Goal: Complete application form: Complete application form

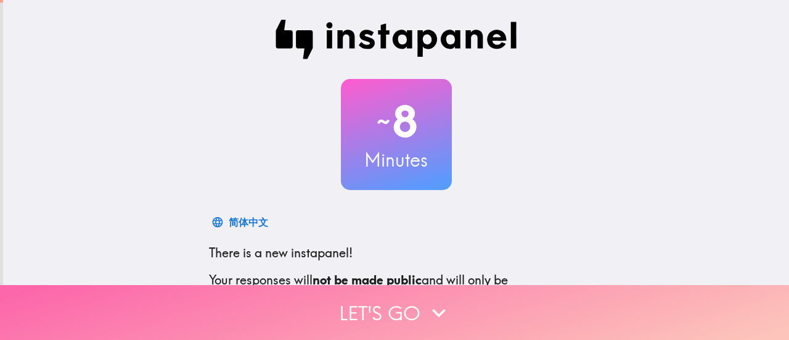
click at [438, 299] on icon "button" at bounding box center [438, 312] width 27 height 27
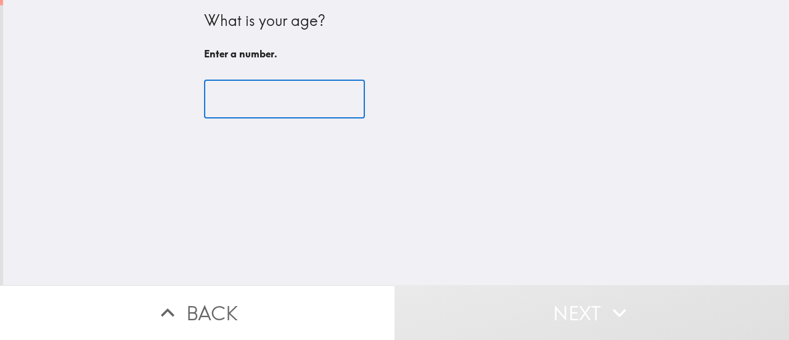
click at [270, 104] on input "number" at bounding box center [284, 99] width 161 height 38
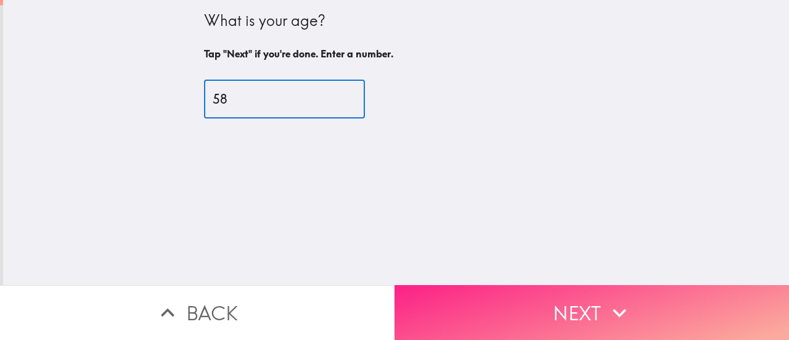
type input "58"
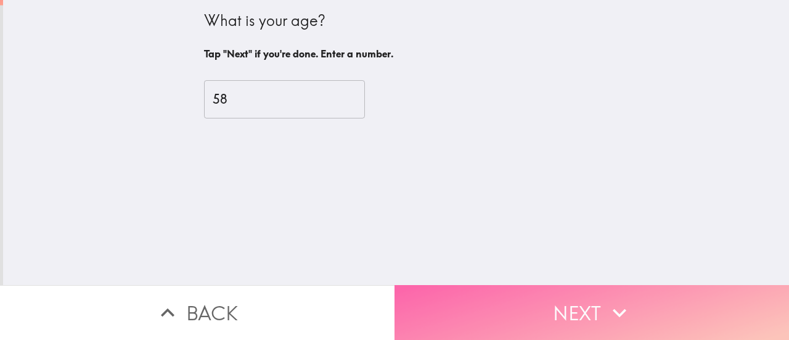
click at [611, 300] on icon "button" at bounding box center [619, 312] width 27 height 27
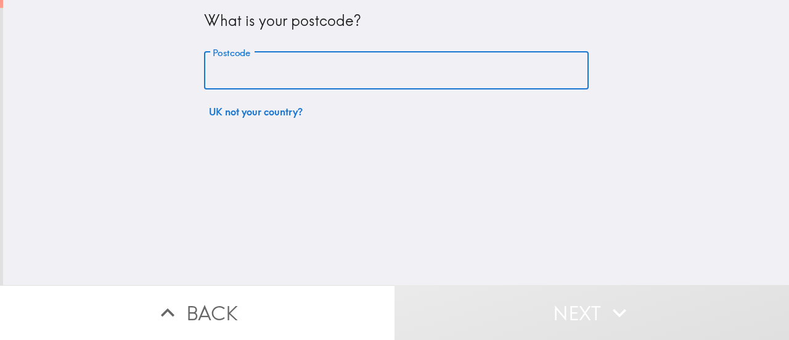
click at [270, 60] on input "Postcode" at bounding box center [396, 71] width 385 height 38
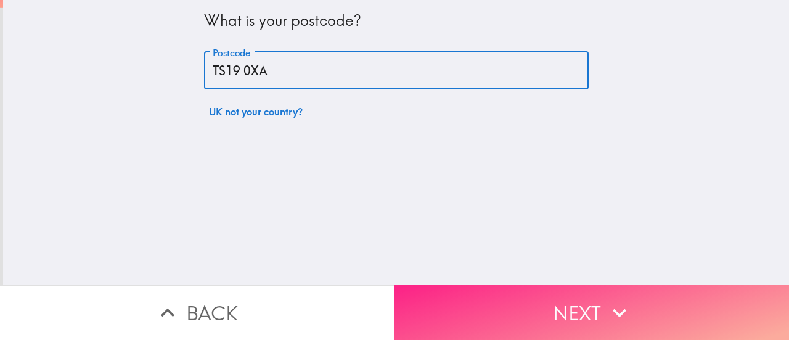
type input "TS19 0XA"
click at [606, 306] on icon "button" at bounding box center [619, 312] width 27 height 27
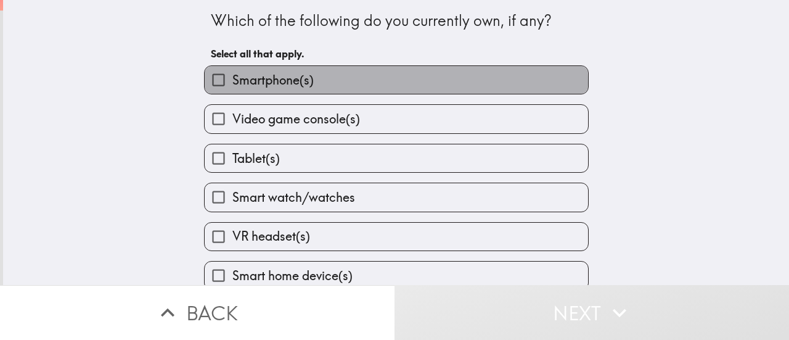
click at [297, 83] on span "Smartphone(s)" at bounding box center [272, 80] width 81 height 17
click at [232, 83] on input "Smartphone(s)" at bounding box center [219, 80] width 28 height 28
checkbox input "true"
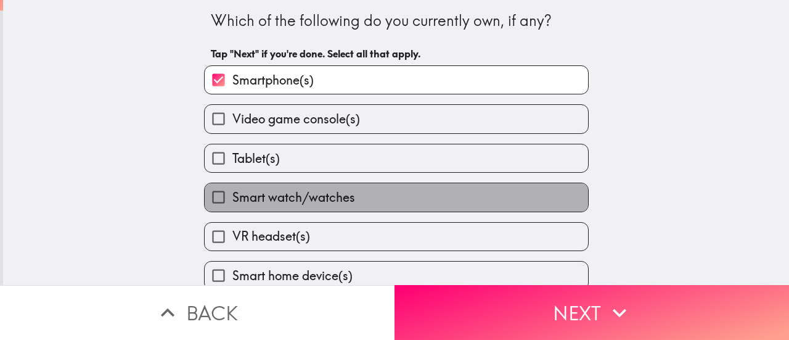
click at [305, 199] on span "Smart watch/watches" at bounding box center [293, 197] width 123 height 17
click at [232, 199] on input "Smart watch/watches" at bounding box center [219, 197] width 28 height 28
checkbox input "true"
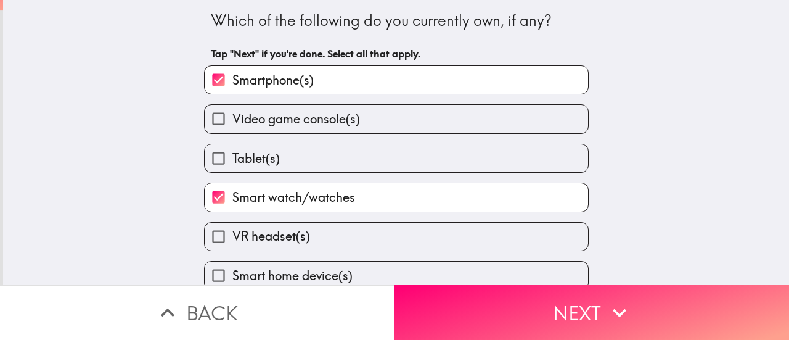
scroll to position [56, 0]
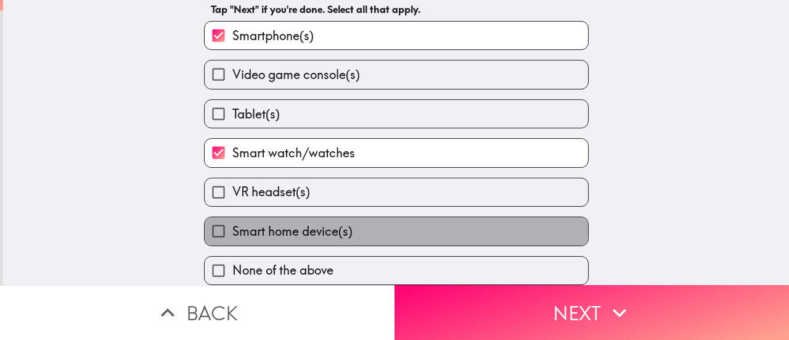
click at [303, 223] on span "Smart home device(s)" at bounding box center [292, 231] width 120 height 17
click at [232, 218] on input "Smart home device(s)" at bounding box center [219, 231] width 28 height 28
checkbox input "true"
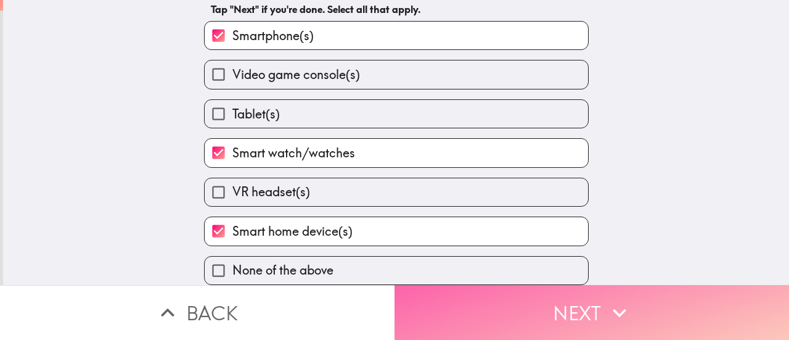
click at [547, 305] on button "Next" at bounding box center [592, 312] width 395 height 55
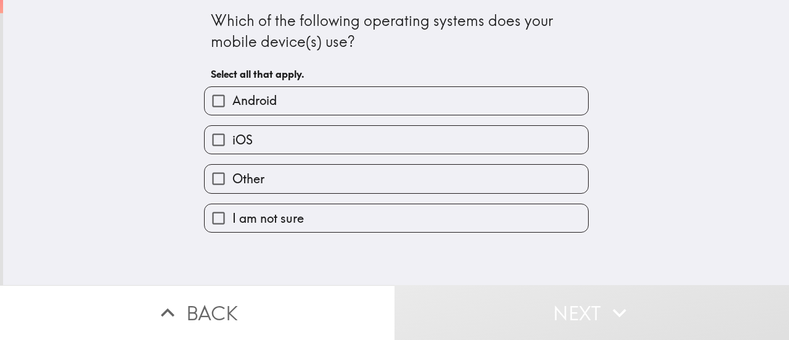
click at [305, 97] on label "Android" at bounding box center [396, 101] width 383 height 28
click at [232, 97] on input "Android" at bounding box center [219, 101] width 28 height 28
checkbox input "true"
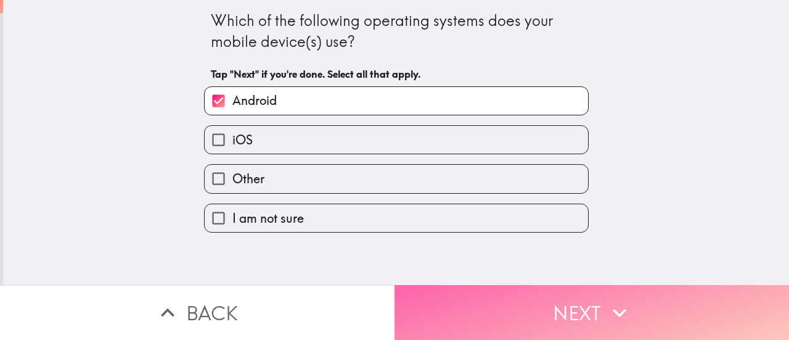
click at [561, 300] on button "Next" at bounding box center [592, 312] width 395 height 55
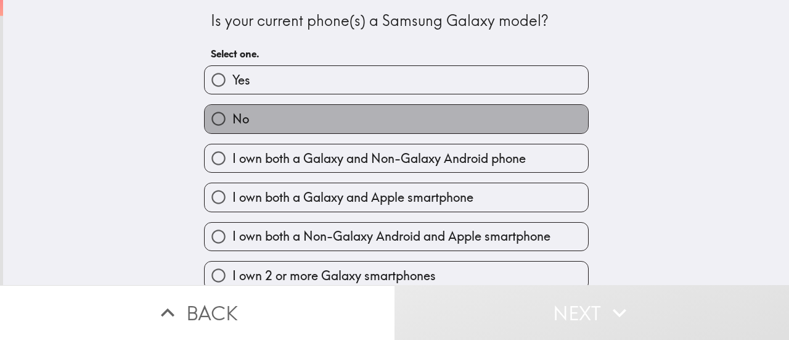
click at [261, 124] on label "No" at bounding box center [396, 119] width 383 height 28
click at [232, 124] on input "No" at bounding box center [219, 119] width 28 height 28
radio input "true"
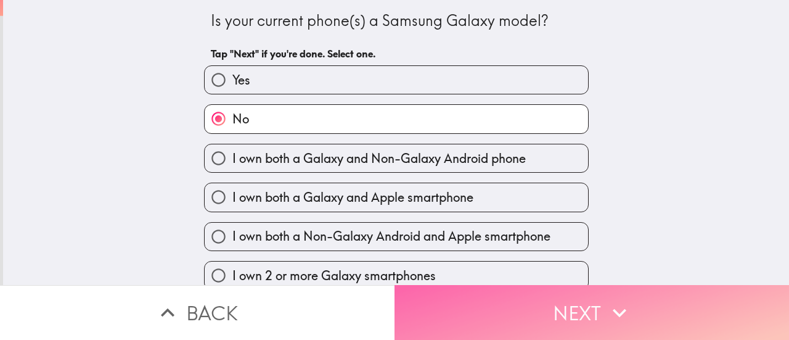
click at [609, 299] on icon "button" at bounding box center [619, 312] width 27 height 27
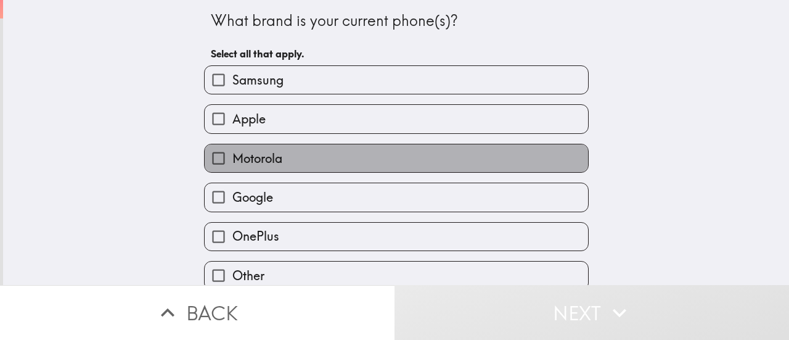
click at [356, 163] on label "Motorola" at bounding box center [396, 158] width 383 height 28
click at [232, 163] on input "Motorola" at bounding box center [219, 158] width 28 height 28
checkbox input "true"
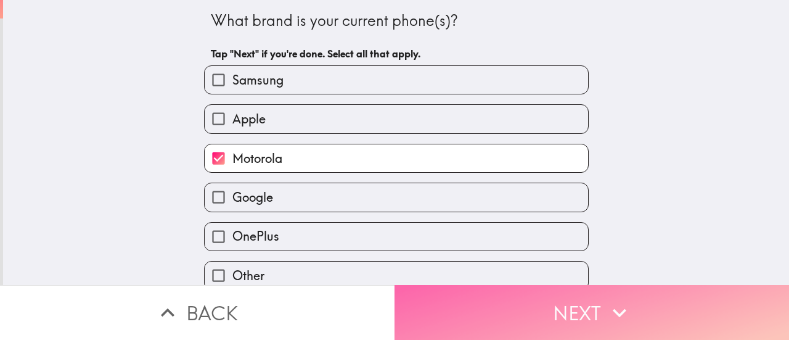
click at [610, 299] on icon "button" at bounding box center [619, 312] width 27 height 27
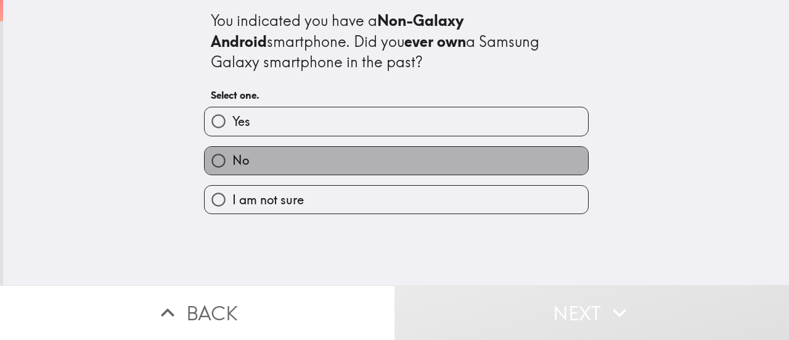
click at [371, 160] on label "No" at bounding box center [396, 161] width 383 height 28
click at [232, 160] on input "No" at bounding box center [219, 161] width 28 height 28
radio input "true"
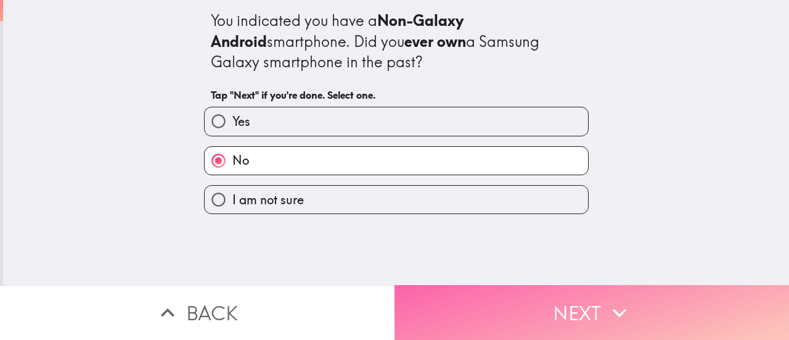
click at [578, 300] on button "Next" at bounding box center [592, 312] width 395 height 55
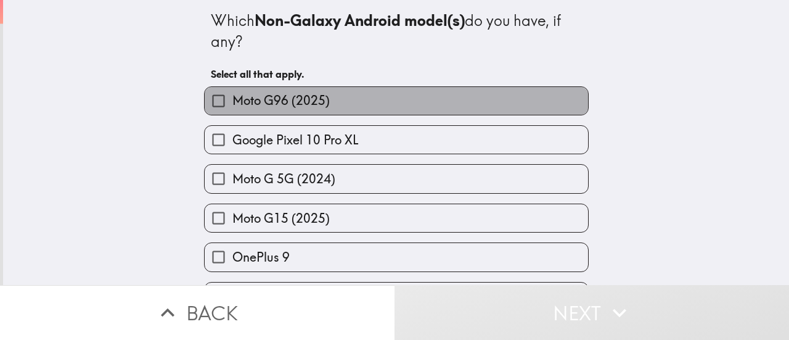
click at [308, 96] on span "Moto G96 (2025)" at bounding box center [280, 100] width 97 height 17
click at [232, 96] on input "Moto G96 (2025)" at bounding box center [219, 101] width 28 height 28
checkbox input "true"
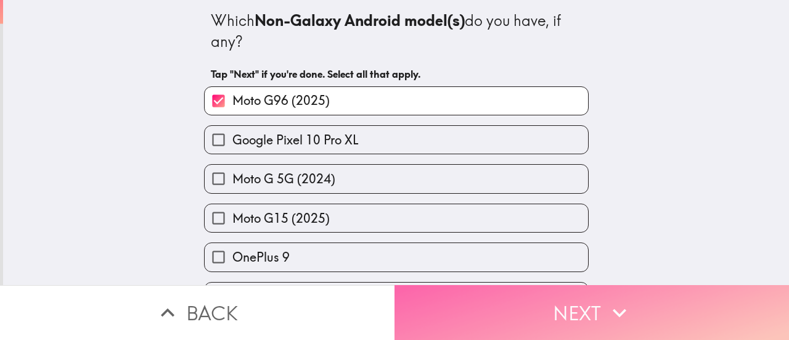
click at [551, 300] on button "Next" at bounding box center [592, 312] width 395 height 55
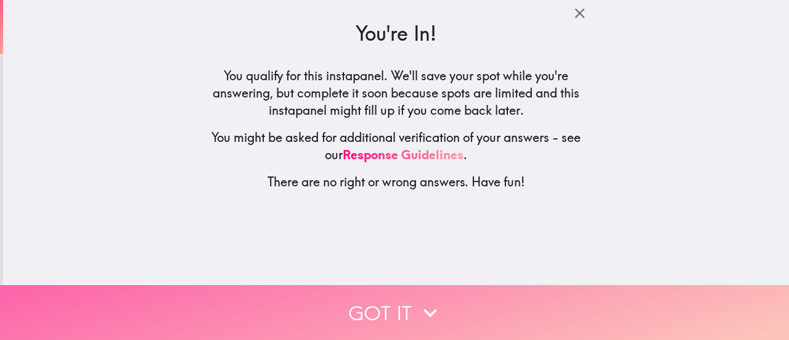
click at [399, 300] on button "Got it" at bounding box center [394, 312] width 789 height 55
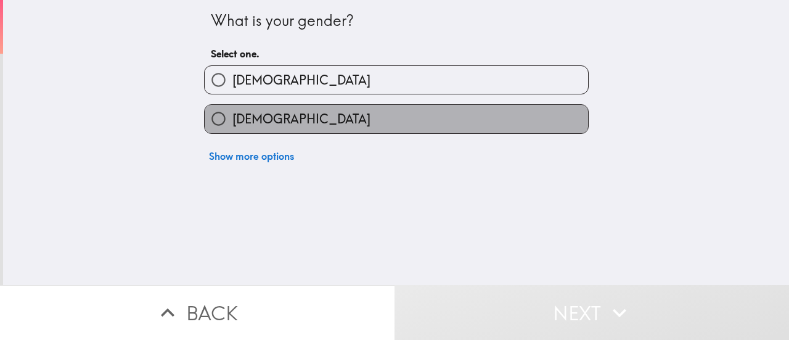
click at [306, 131] on label "[DEMOGRAPHIC_DATA]" at bounding box center [396, 119] width 383 height 28
click at [232, 131] on input "[DEMOGRAPHIC_DATA]" at bounding box center [219, 119] width 28 height 28
radio input "true"
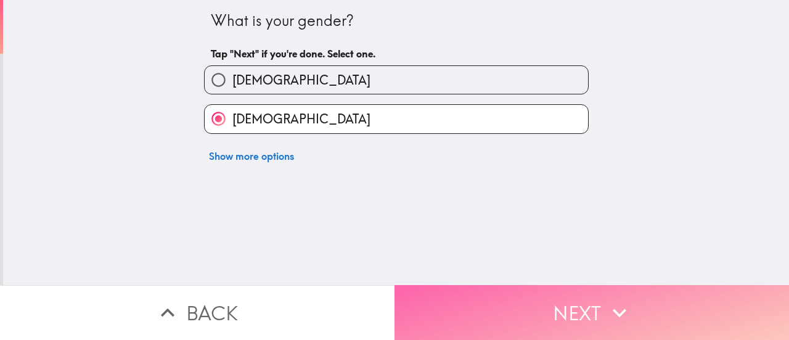
click at [560, 301] on button "Next" at bounding box center [592, 312] width 395 height 55
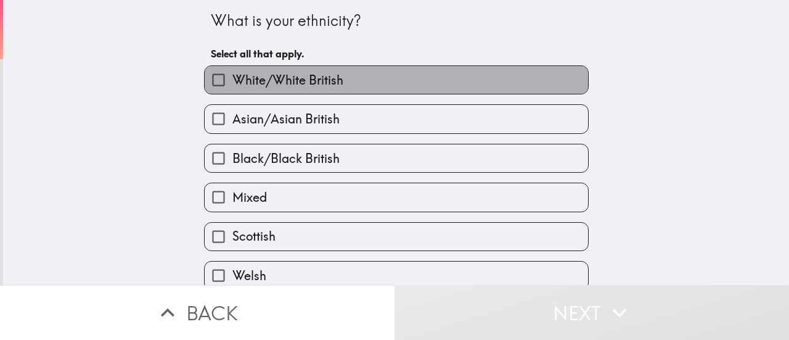
click at [302, 82] on span "White/White British" at bounding box center [287, 80] width 111 height 17
click at [232, 82] on input "White/White British" at bounding box center [219, 80] width 28 height 28
checkbox input "true"
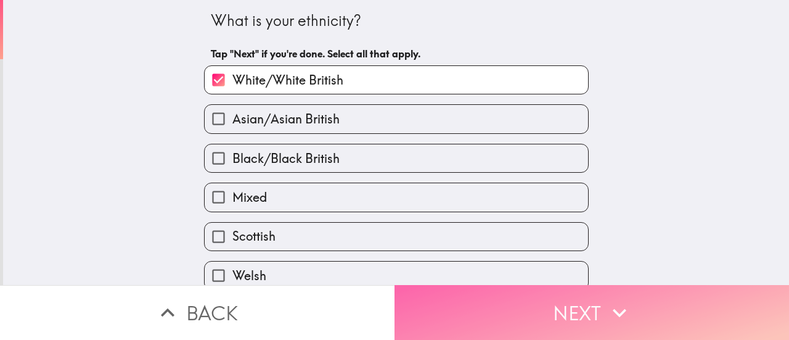
click at [584, 305] on button "Next" at bounding box center [592, 312] width 395 height 55
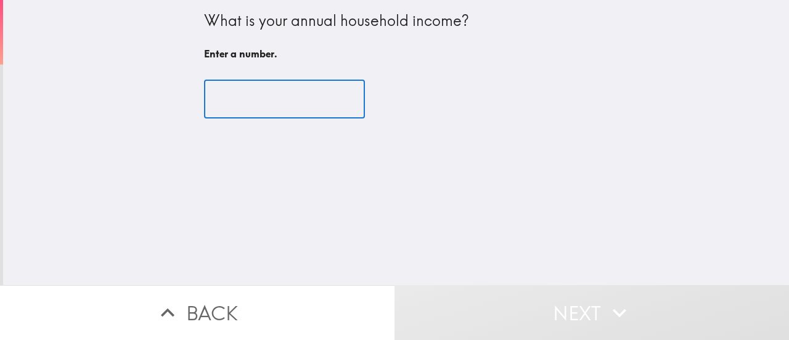
click at [284, 104] on input "number" at bounding box center [284, 99] width 161 height 38
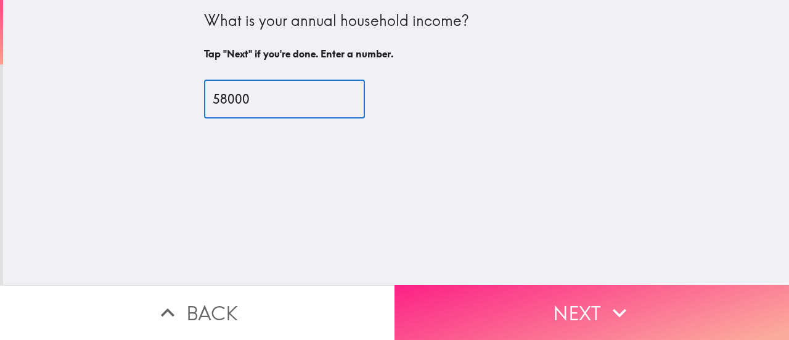
type input "58000"
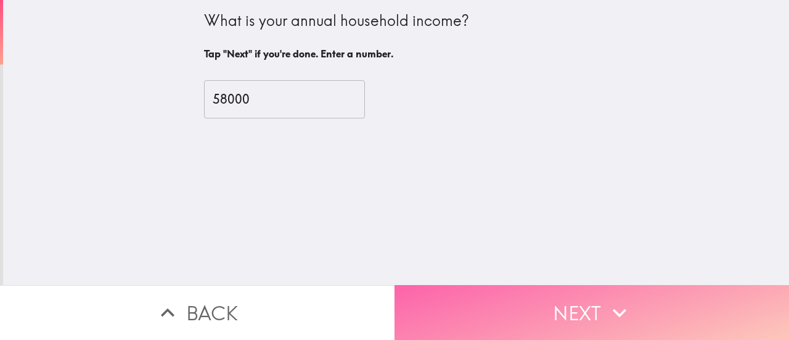
click at [622, 289] on button "Next" at bounding box center [592, 312] width 395 height 55
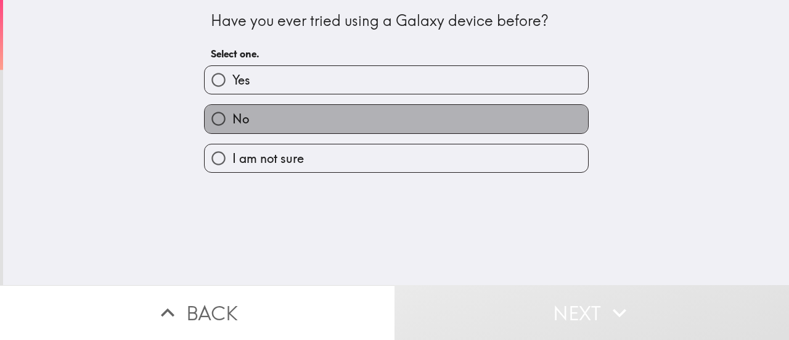
click at [257, 120] on label "No" at bounding box center [396, 119] width 383 height 28
click at [232, 120] on input "No" at bounding box center [219, 119] width 28 height 28
radio input "true"
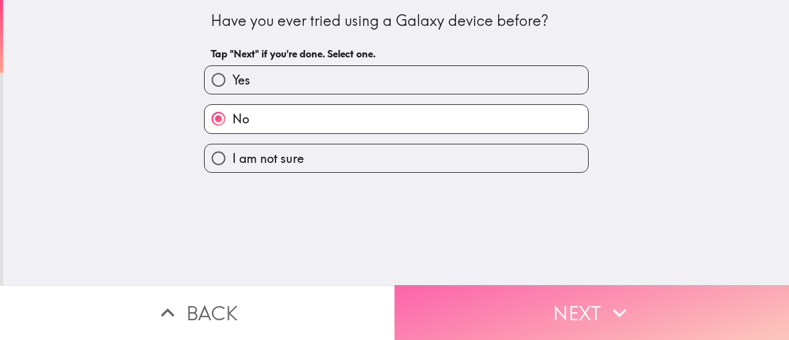
click at [596, 301] on button "Next" at bounding box center [592, 312] width 395 height 55
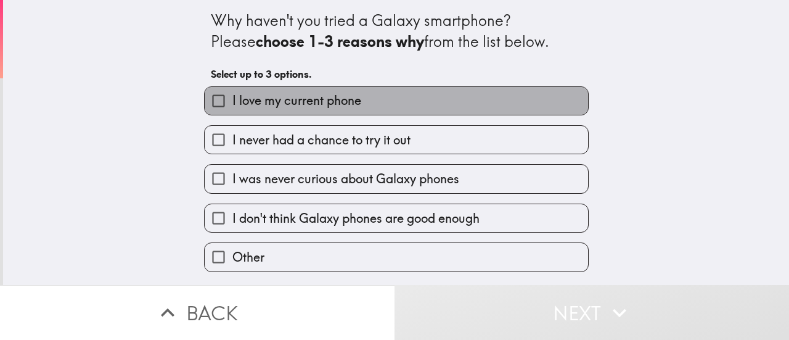
click at [372, 110] on label "I love my current phone" at bounding box center [396, 101] width 383 height 28
click at [232, 110] on input "I love my current phone" at bounding box center [219, 101] width 28 height 28
checkbox input "true"
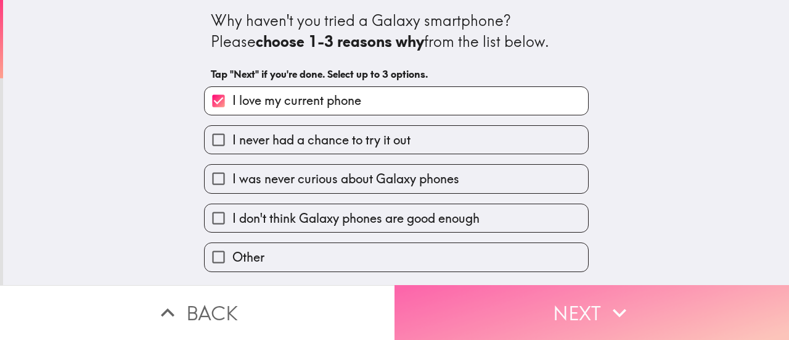
click at [593, 306] on button "Next" at bounding box center [592, 312] width 395 height 55
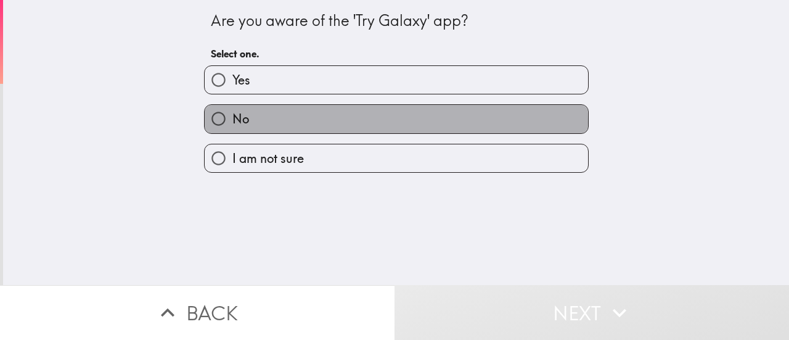
click at [307, 122] on label "No" at bounding box center [396, 119] width 383 height 28
click at [232, 122] on input "No" at bounding box center [219, 119] width 28 height 28
radio input "true"
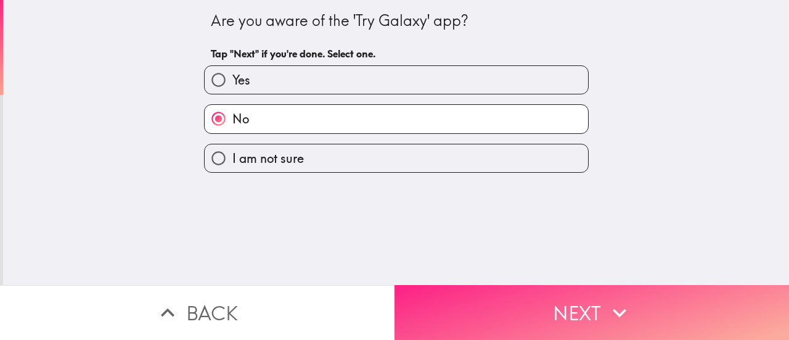
click at [613, 308] on icon "button" at bounding box center [620, 312] width 14 height 9
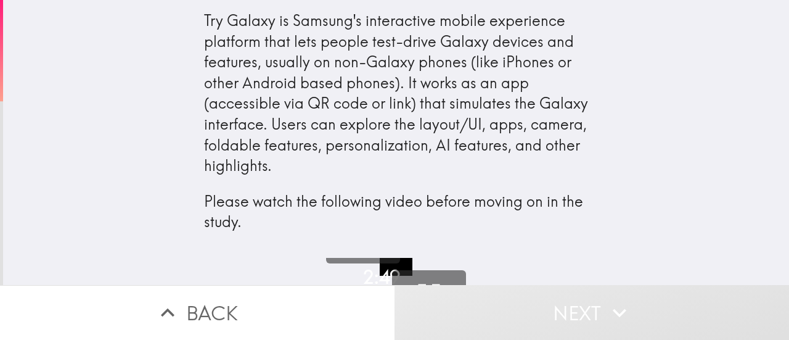
click at [589, 295] on button "Next" at bounding box center [592, 312] width 395 height 55
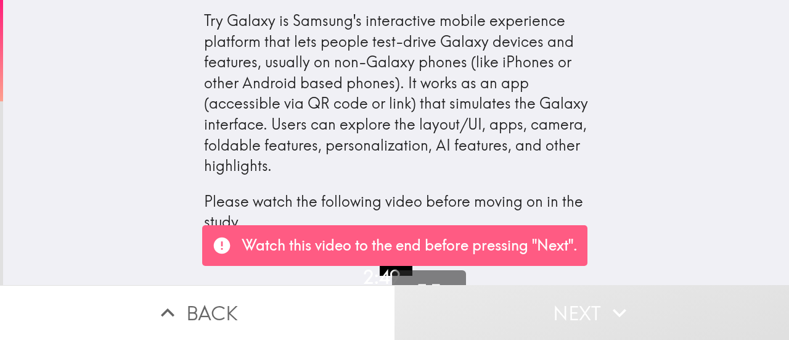
click at [166, 242] on div "Try Galaxy is Samsung's interactive mobile experience platform that lets people…" at bounding box center [396, 129] width 786 height 258
click at [430, 0] on body "Try Galaxy is Samsung's interactive mobile experience platform that lets people…" at bounding box center [394, 0] width 789 height 0
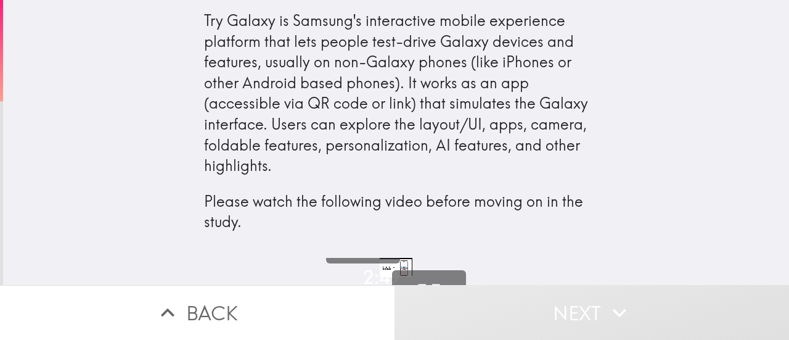
click at [672, 207] on div "Try Galaxy is Samsung's interactive mobile experience platform that lets people…" at bounding box center [396, 129] width 786 height 258
click at [414, 161] on div "Try Galaxy is Samsung's interactive mobile experience platform that lets people…" at bounding box center [396, 121] width 385 height 222
click at [379, 263] on button "Play" at bounding box center [363, 226] width 74 height 74
click at [379, 263] on button "Pause" at bounding box center [363, 226] width 74 height 74
click at [379, 263] on button "Play" at bounding box center [363, 226] width 74 height 74
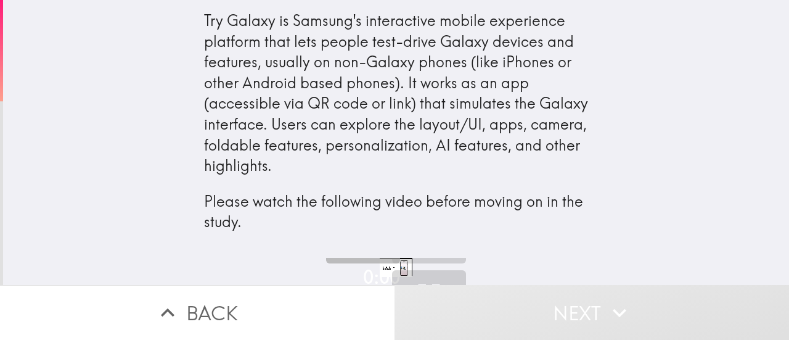
click at [379, 263] on button "Pause" at bounding box center [363, 226] width 74 height 74
click at [380, 264] on div "0:00 / 2:49" at bounding box center [381, 303] width 37 height 78
click at [397, 266] on video "button" at bounding box center [396, 268] width 32 height 18
click at [677, 100] on div "Try Galaxy is Samsung's interactive mobile experience platform that lets people…" at bounding box center [396, 129] width 786 height 258
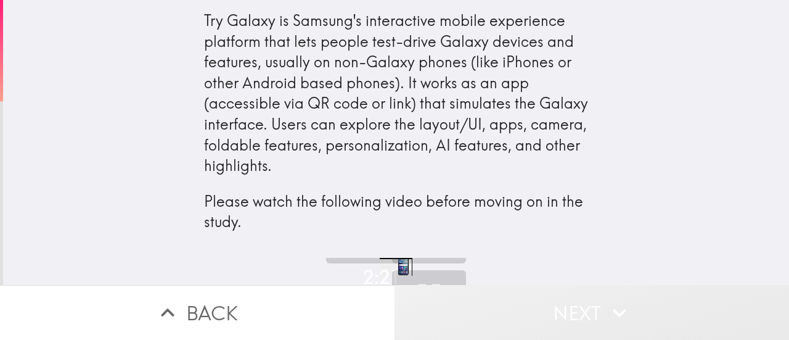
click at [570, 307] on button "Next" at bounding box center [592, 312] width 395 height 55
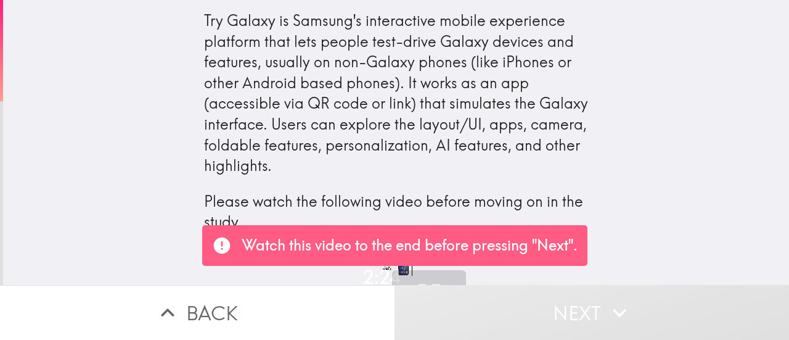
click at [613, 231] on div "Try Galaxy is Samsung's interactive mobile experience platform that lets people…" at bounding box center [396, 129] width 786 height 258
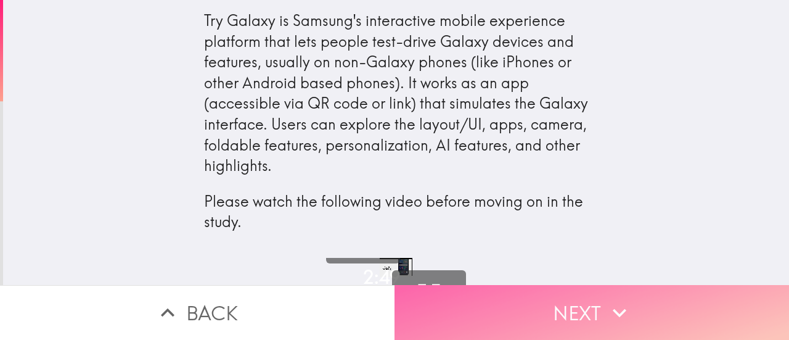
click at [606, 315] on icon "button" at bounding box center [619, 312] width 27 height 27
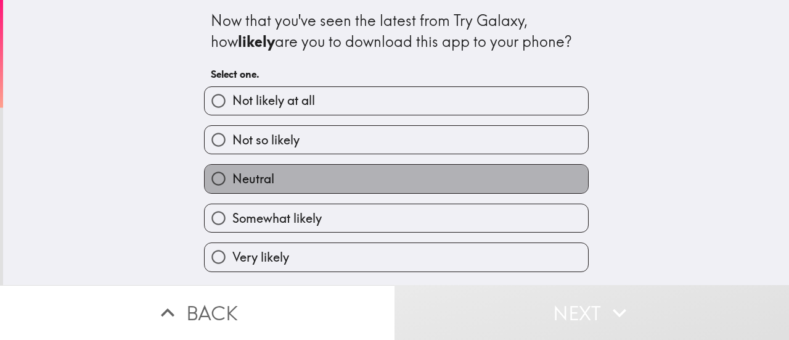
click at [309, 181] on label "Neutral" at bounding box center [396, 179] width 383 height 28
click at [232, 181] on input "Neutral" at bounding box center [219, 179] width 28 height 28
radio input "true"
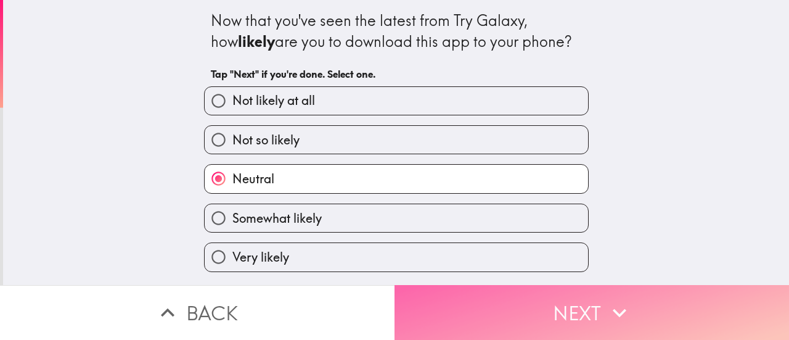
click at [485, 292] on button "Next" at bounding box center [592, 312] width 395 height 55
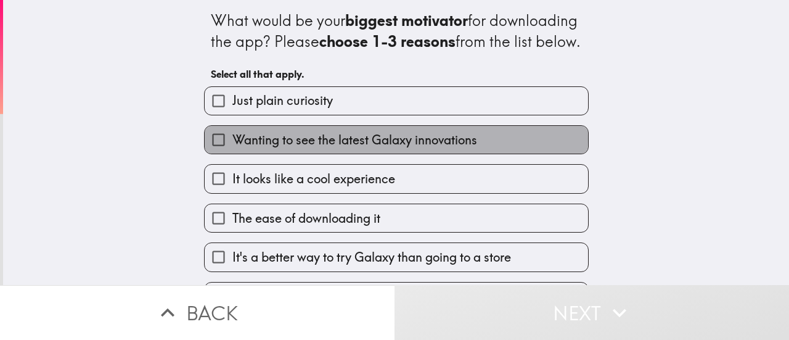
click at [328, 149] on span "Wanting to see the latest Galaxy innovations" at bounding box center [354, 139] width 245 height 17
click at [232, 154] on input "Wanting to see the latest Galaxy innovations" at bounding box center [219, 140] width 28 height 28
checkbox input "true"
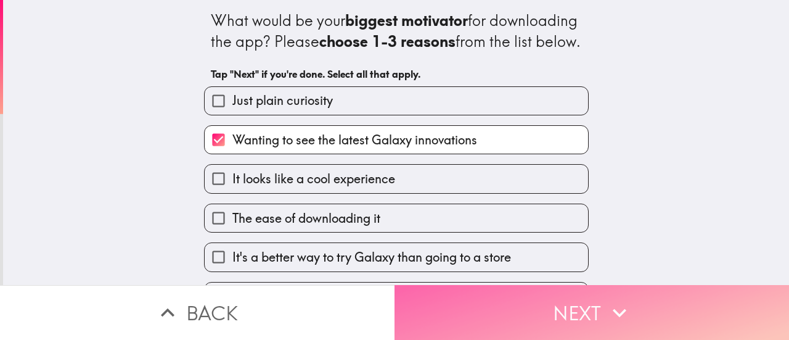
click at [440, 299] on button "Next" at bounding box center [592, 312] width 395 height 55
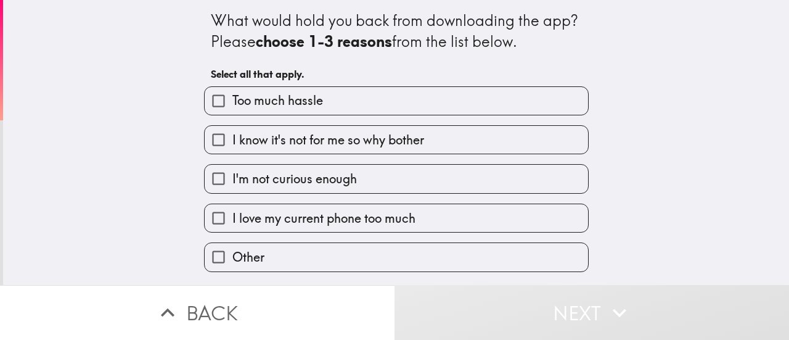
drag, startPoint x: 236, startPoint y: 105, endPoint x: 467, endPoint y: 300, distance: 301.5
click at [467, 300] on div "What would hold you back from downloading the app? Please choose 1-3 reasons fr…" at bounding box center [394, 170] width 789 height 340
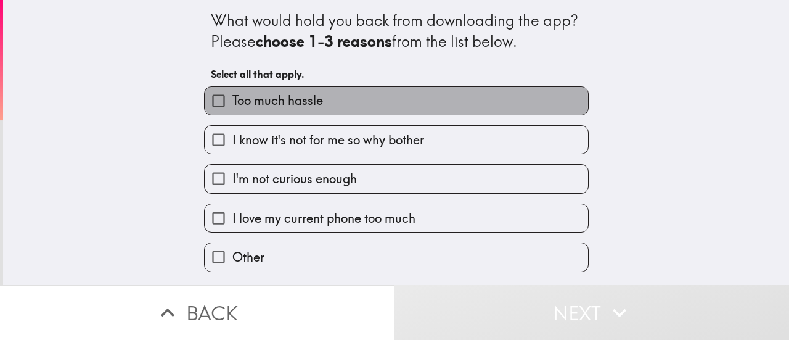
click at [298, 101] on span "Too much hassle" at bounding box center [277, 100] width 91 height 17
click at [232, 101] on input "Too much hassle" at bounding box center [219, 101] width 28 height 28
checkbox input "true"
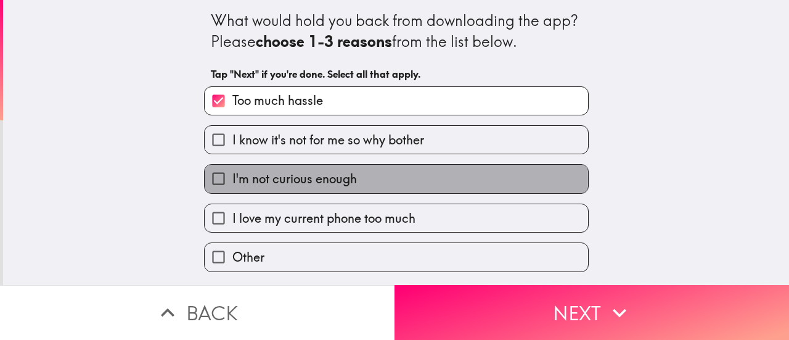
click at [327, 181] on span "I'm not curious enough" at bounding box center [294, 178] width 125 height 17
click at [232, 181] on input "I'm not curious enough" at bounding box center [219, 179] width 28 height 28
checkbox input "true"
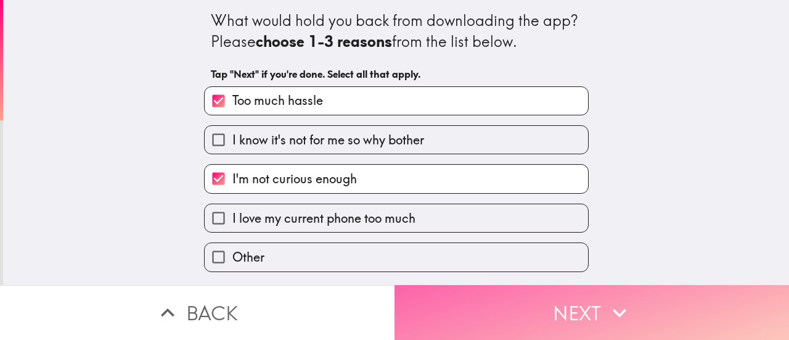
click at [494, 303] on button "Next" at bounding box center [592, 312] width 395 height 55
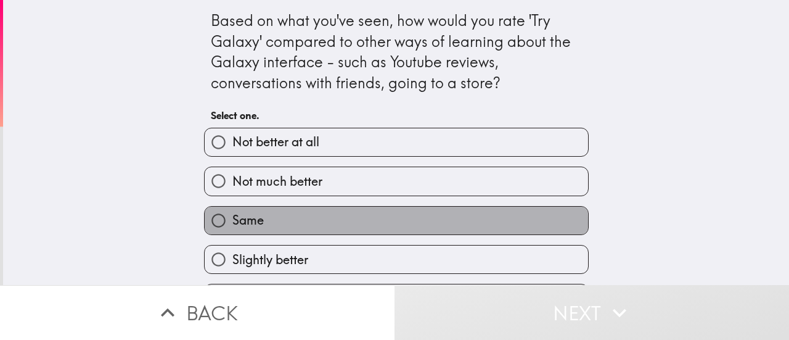
click at [298, 224] on label "Same" at bounding box center [396, 221] width 383 height 28
click at [232, 224] on input "Same" at bounding box center [219, 221] width 28 height 28
radio input "true"
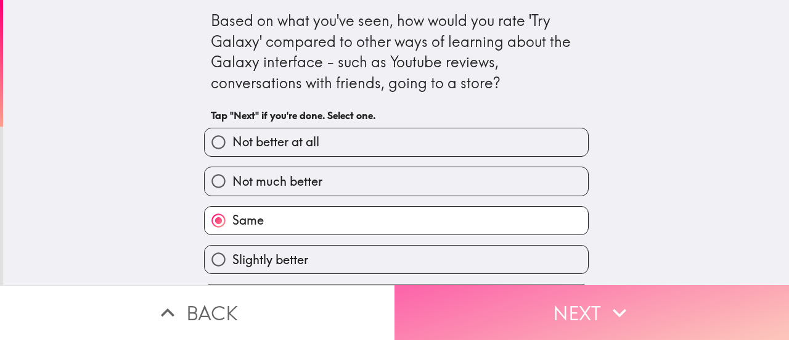
click at [501, 302] on button "Next" at bounding box center [592, 312] width 395 height 55
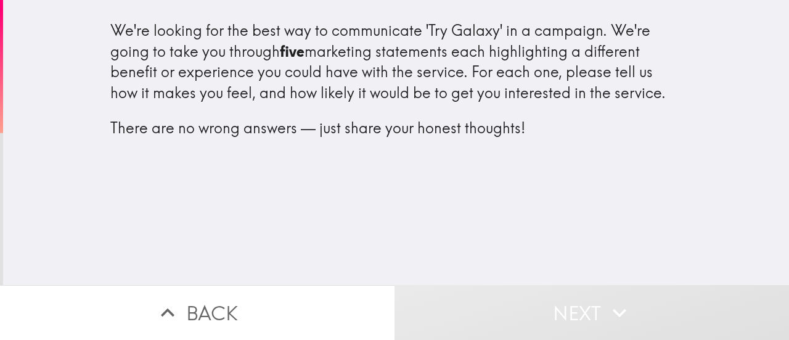
click at [459, 194] on div "We're looking for the best way to communicate 'Try Galaxy' in a campaign. We're…" at bounding box center [396, 142] width 786 height 285
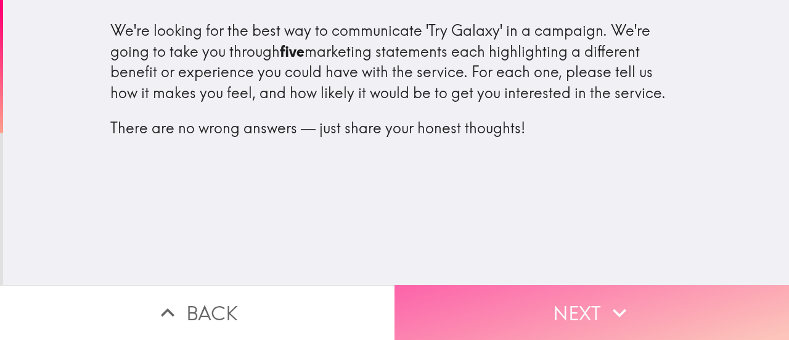
click at [576, 289] on button "Next" at bounding box center [592, 312] width 395 height 55
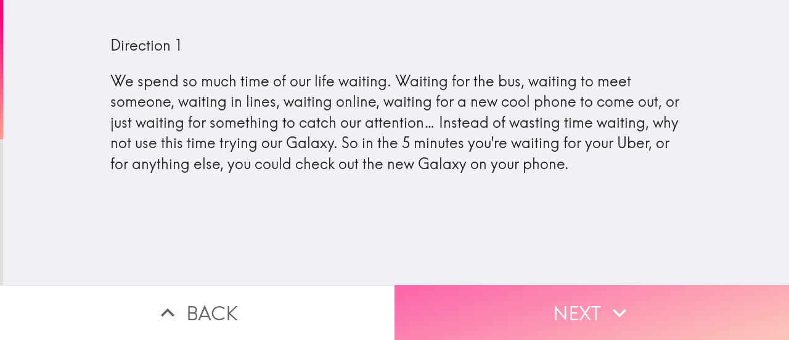
click at [568, 306] on button "Next" at bounding box center [592, 312] width 395 height 55
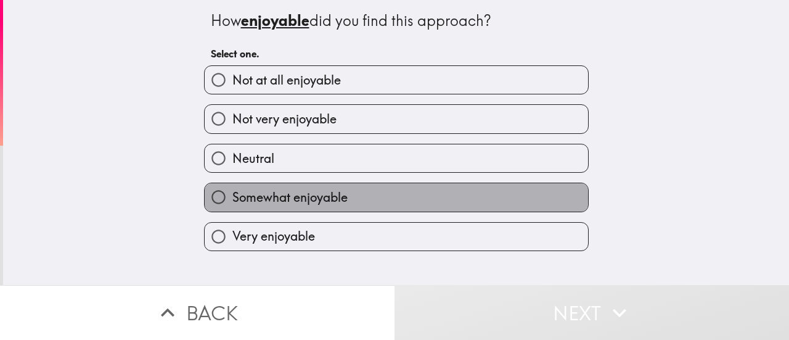
click at [340, 199] on label "Somewhat enjoyable" at bounding box center [396, 197] width 383 height 28
click at [232, 199] on input "Somewhat enjoyable" at bounding box center [219, 197] width 28 height 28
radio input "true"
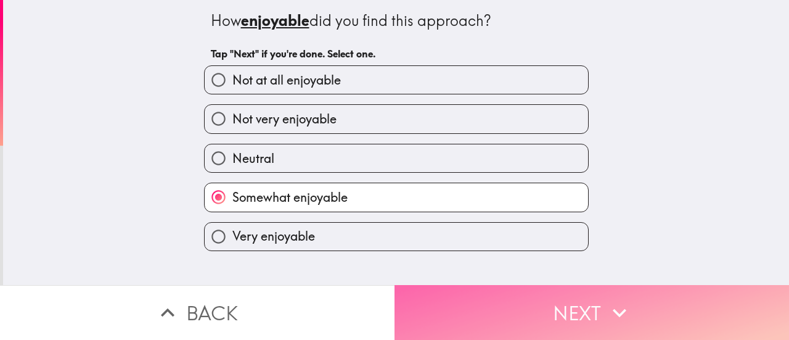
click at [515, 313] on button "Next" at bounding box center [592, 312] width 395 height 55
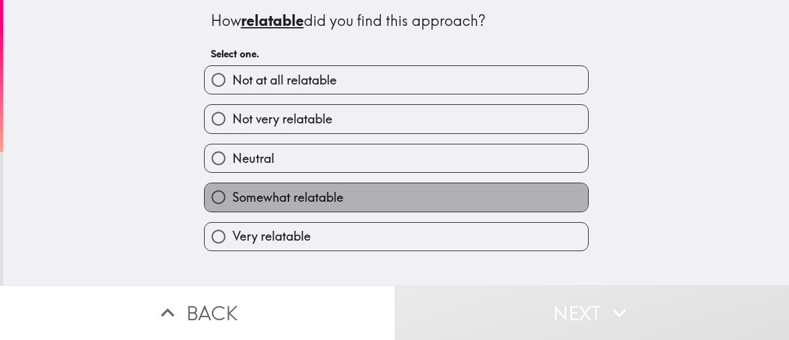
click at [327, 190] on span "Somewhat relatable" at bounding box center [287, 197] width 111 height 17
click at [232, 190] on input "Somewhat relatable" at bounding box center [219, 197] width 28 height 28
radio input "true"
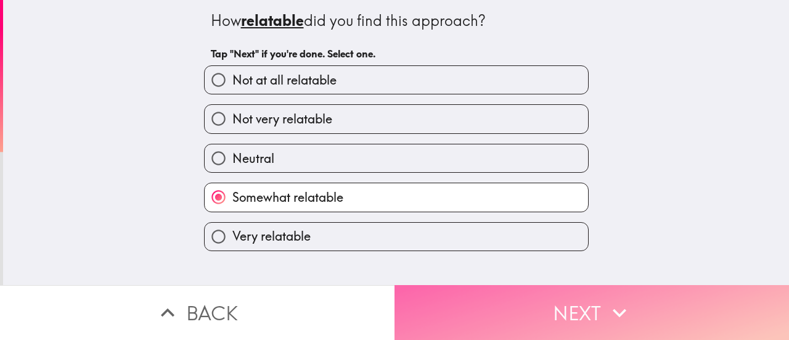
click at [478, 304] on button "Next" at bounding box center [592, 312] width 395 height 55
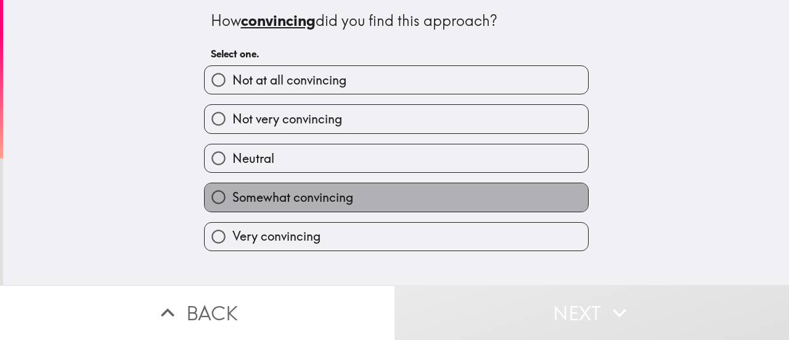
click at [354, 207] on label "Somewhat convincing" at bounding box center [396, 197] width 383 height 28
click at [232, 207] on input "Somewhat convincing" at bounding box center [219, 197] width 28 height 28
radio input "true"
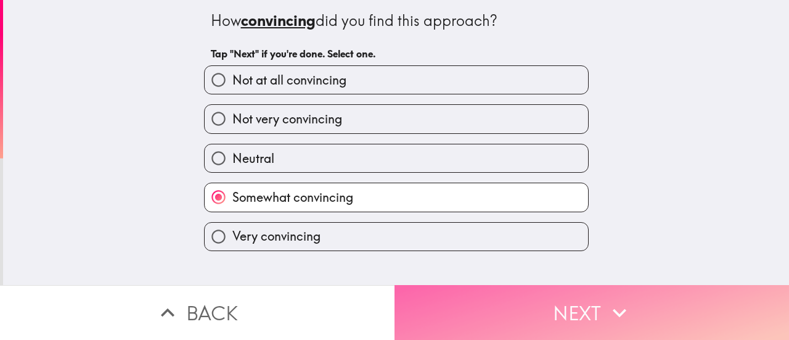
click at [499, 295] on button "Next" at bounding box center [592, 312] width 395 height 55
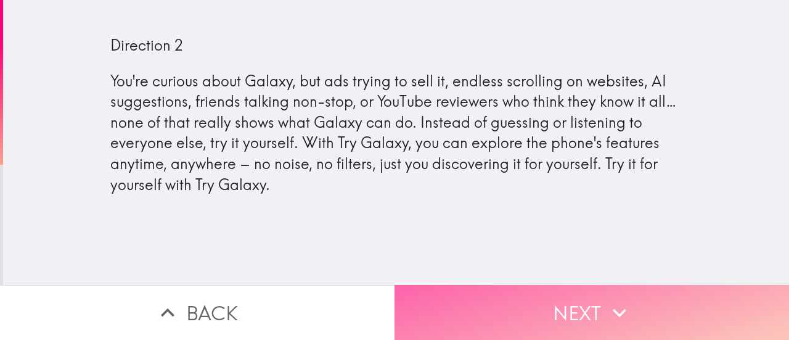
click at [496, 295] on button "Next" at bounding box center [592, 312] width 395 height 55
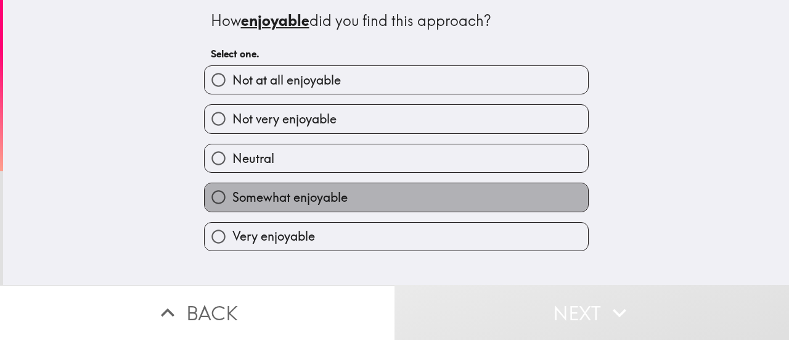
click at [334, 205] on span "Somewhat enjoyable" at bounding box center [289, 197] width 115 height 17
click at [232, 205] on input "Somewhat enjoyable" at bounding box center [219, 197] width 28 height 28
radio input "true"
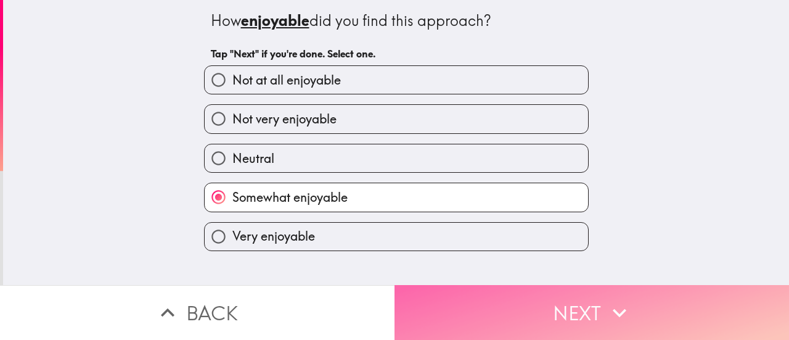
click at [476, 301] on button "Next" at bounding box center [592, 312] width 395 height 55
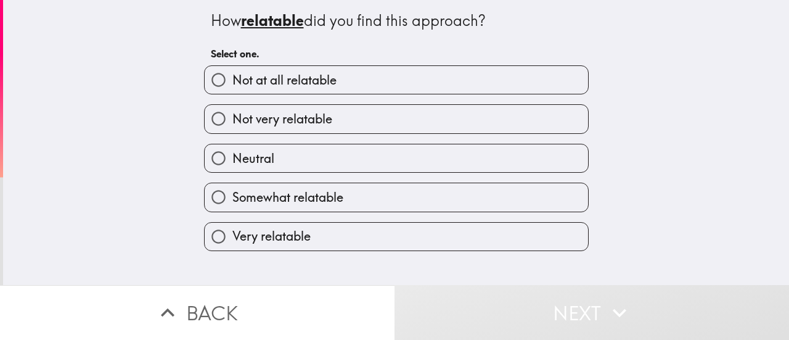
click at [339, 200] on label "Somewhat relatable" at bounding box center [396, 197] width 383 height 28
click at [232, 200] on input "Somewhat relatable" at bounding box center [219, 197] width 28 height 28
radio input "true"
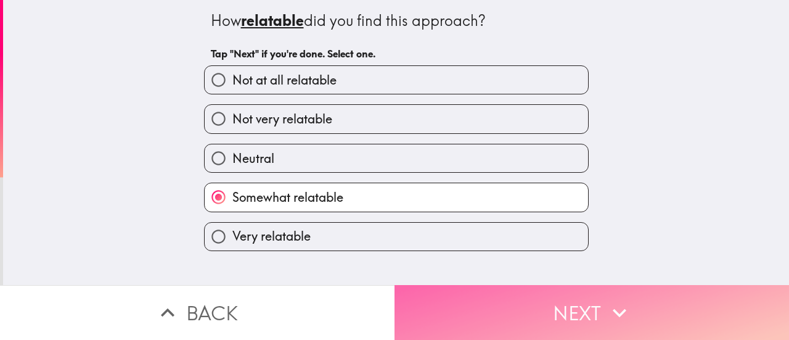
click at [452, 302] on button "Next" at bounding box center [592, 312] width 395 height 55
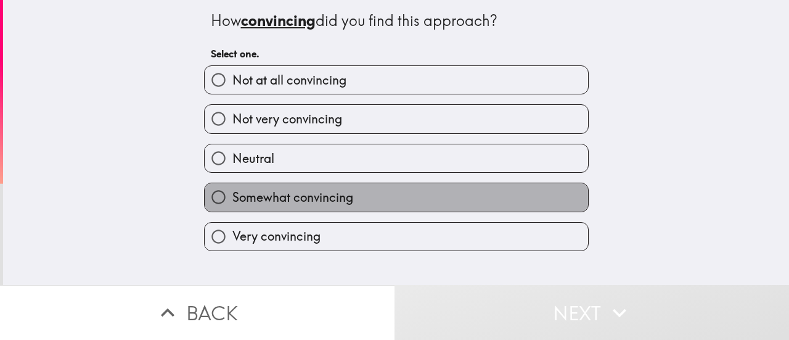
click at [322, 190] on span "Somewhat convincing" at bounding box center [292, 197] width 121 height 17
click at [232, 190] on input "Somewhat convincing" at bounding box center [219, 197] width 28 height 28
radio input "true"
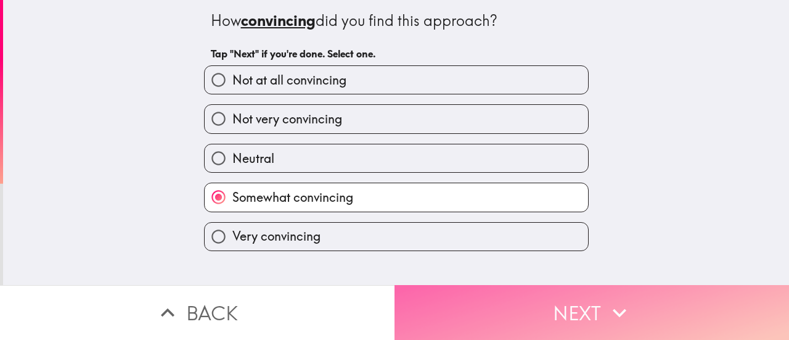
click at [457, 304] on button "Next" at bounding box center [592, 312] width 395 height 55
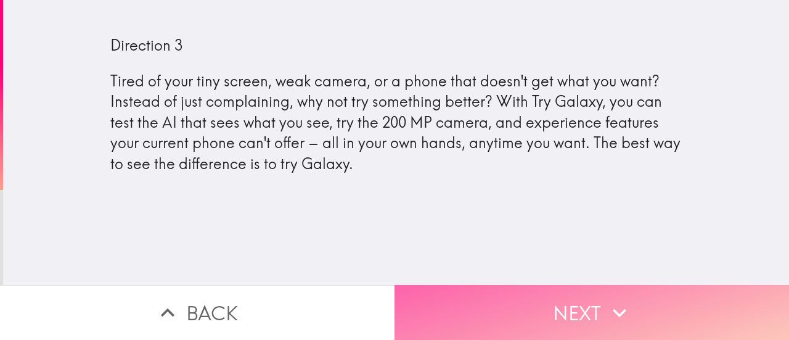
click at [566, 298] on button "Next" at bounding box center [592, 312] width 395 height 55
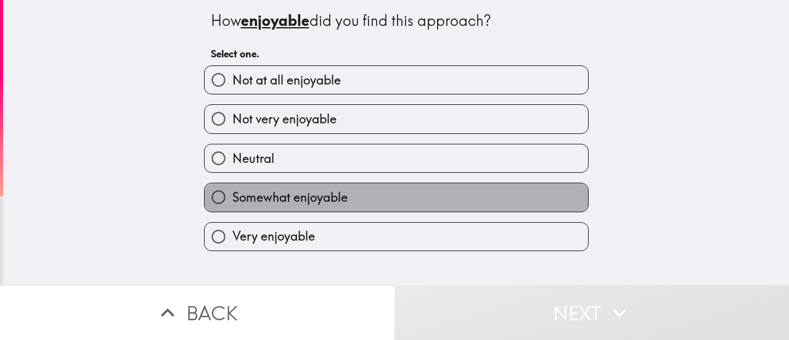
click at [366, 194] on label "Somewhat enjoyable" at bounding box center [396, 197] width 383 height 28
click at [232, 194] on input "Somewhat enjoyable" at bounding box center [219, 197] width 28 height 28
radio input "true"
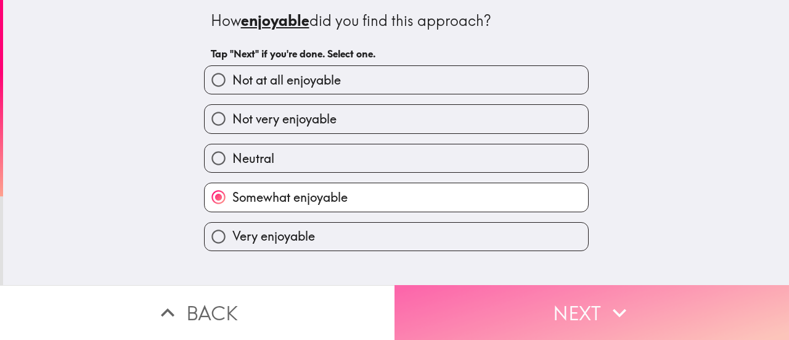
click at [504, 306] on button "Next" at bounding box center [592, 312] width 395 height 55
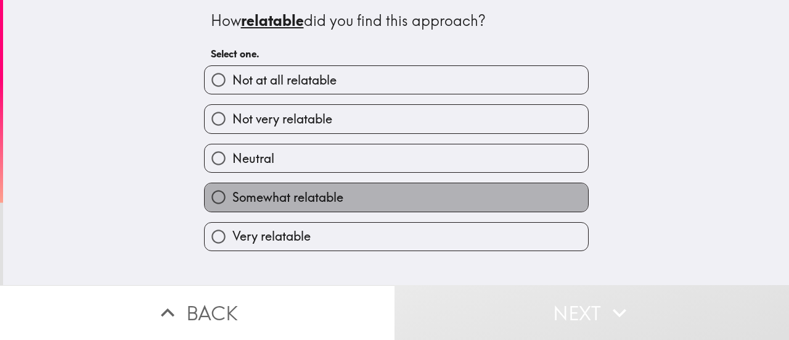
click at [319, 194] on span "Somewhat relatable" at bounding box center [287, 197] width 111 height 17
click at [232, 194] on input "Somewhat relatable" at bounding box center [219, 197] width 28 height 28
radio input "true"
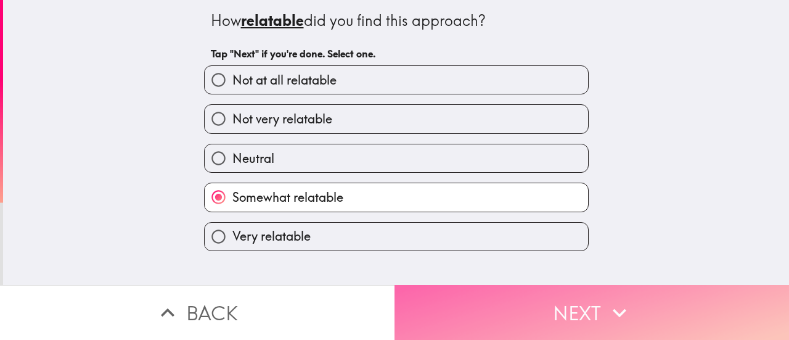
click at [454, 310] on button "Next" at bounding box center [592, 312] width 395 height 55
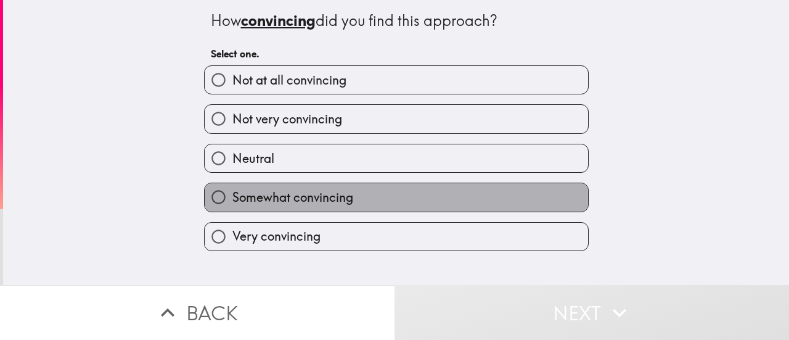
click at [319, 200] on span "Somewhat convincing" at bounding box center [292, 197] width 121 height 17
click at [232, 200] on input "Somewhat convincing" at bounding box center [219, 197] width 28 height 28
radio input "true"
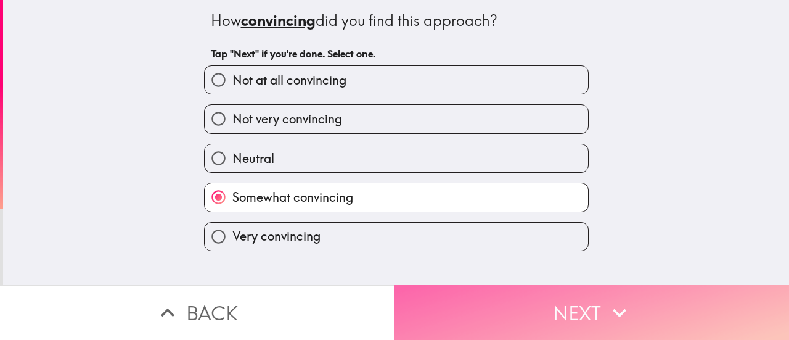
click at [464, 287] on button "Next" at bounding box center [592, 312] width 395 height 55
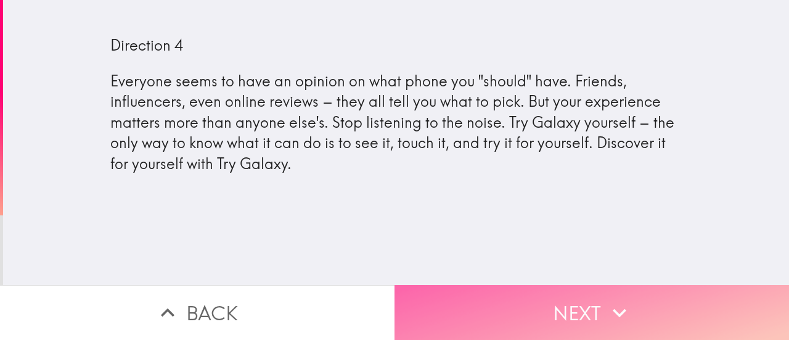
click at [576, 300] on button "Next" at bounding box center [592, 312] width 395 height 55
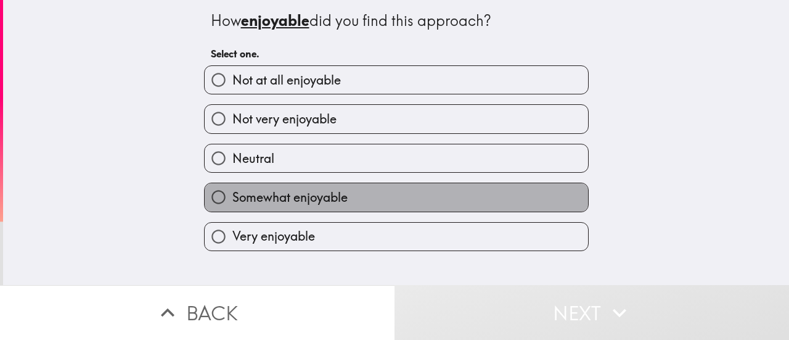
click at [396, 198] on label "Somewhat enjoyable" at bounding box center [396, 197] width 383 height 28
click at [232, 198] on input "Somewhat enjoyable" at bounding box center [219, 197] width 28 height 28
radio input "true"
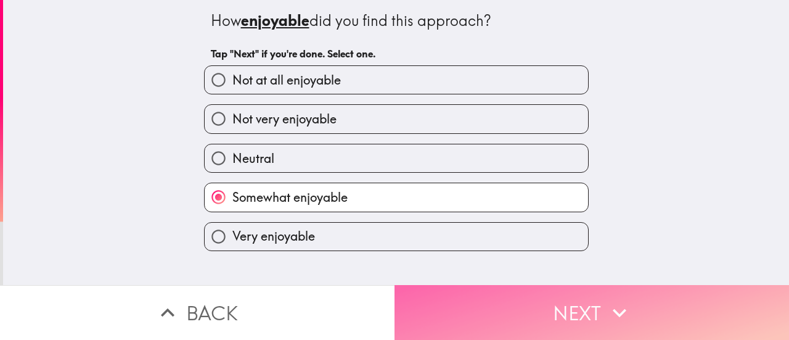
click at [481, 316] on button "Next" at bounding box center [592, 312] width 395 height 55
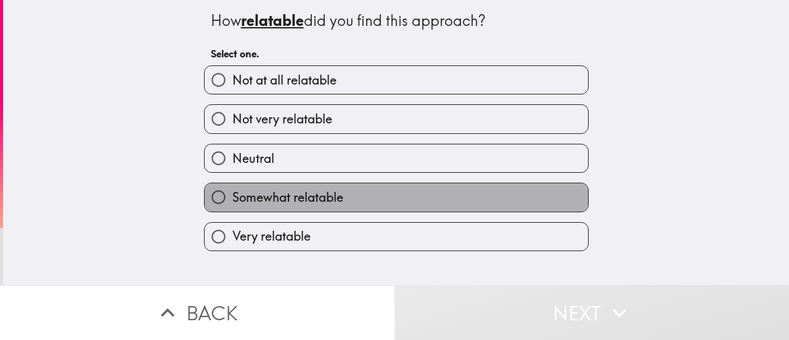
click at [332, 208] on label "Somewhat relatable" at bounding box center [396, 197] width 383 height 28
click at [232, 208] on input "Somewhat relatable" at bounding box center [219, 197] width 28 height 28
radio input "true"
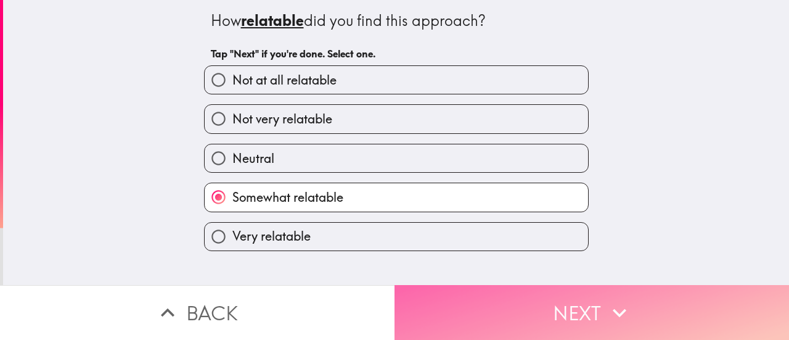
click at [463, 301] on button "Next" at bounding box center [592, 312] width 395 height 55
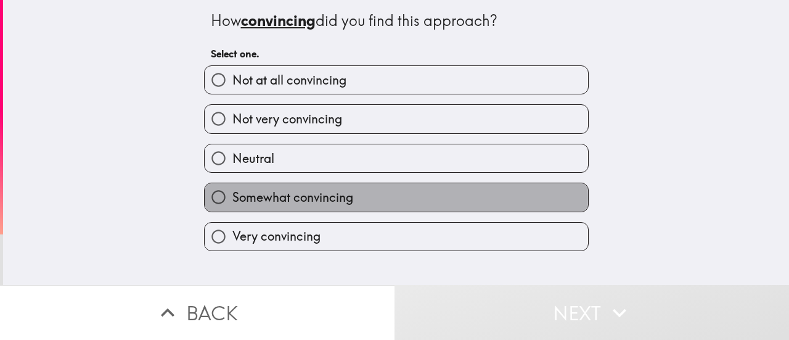
click at [332, 199] on span "Somewhat convincing" at bounding box center [292, 197] width 121 height 17
click at [232, 199] on input "Somewhat convincing" at bounding box center [219, 197] width 28 height 28
radio input "true"
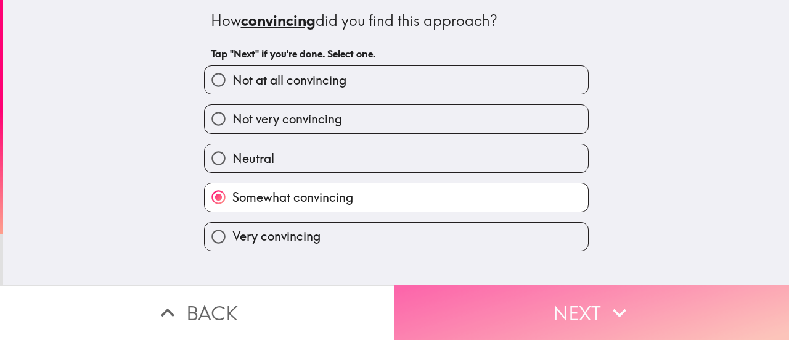
click at [465, 304] on button "Next" at bounding box center [592, 312] width 395 height 55
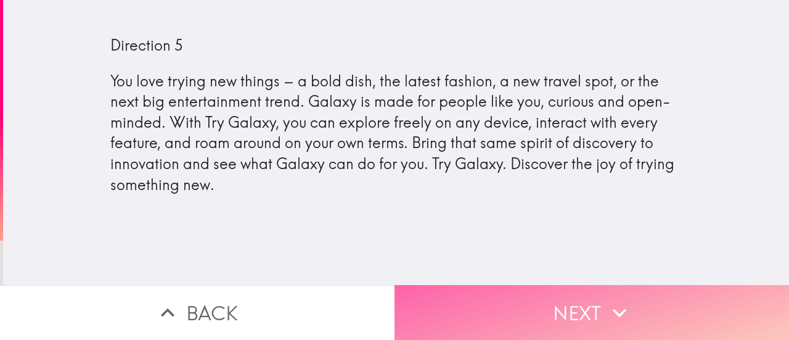
click at [609, 312] on icon "button" at bounding box center [619, 312] width 27 height 27
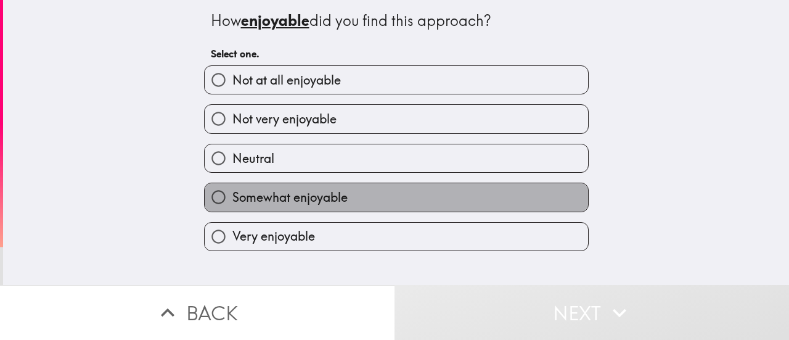
click at [433, 203] on label "Somewhat enjoyable" at bounding box center [396, 197] width 383 height 28
click at [232, 203] on input "Somewhat enjoyable" at bounding box center [219, 197] width 28 height 28
radio input "true"
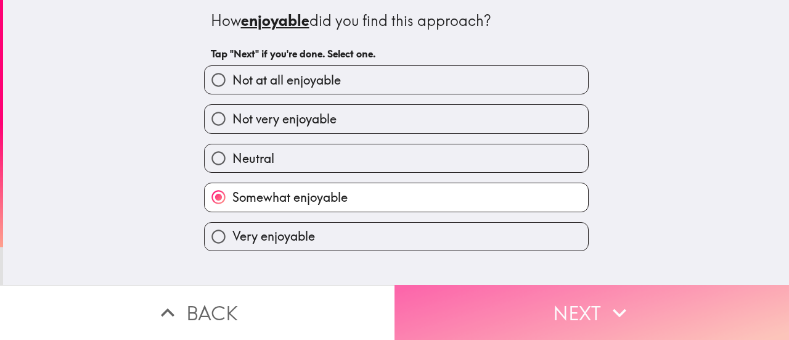
click at [510, 319] on button "Next" at bounding box center [592, 312] width 395 height 55
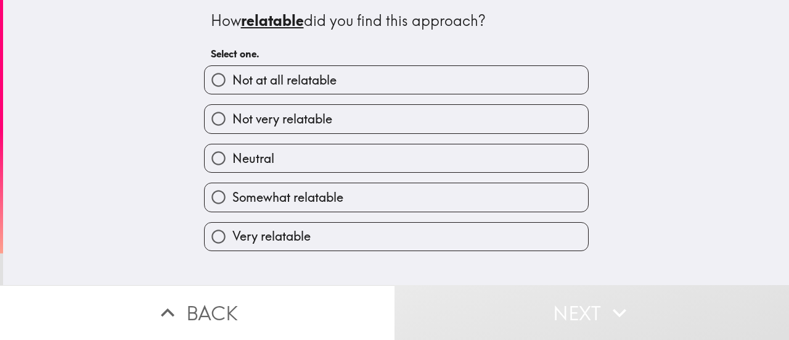
click at [364, 203] on label "Somewhat relatable" at bounding box center [396, 197] width 383 height 28
click at [232, 203] on input "Somewhat relatable" at bounding box center [219, 197] width 28 height 28
radio input "true"
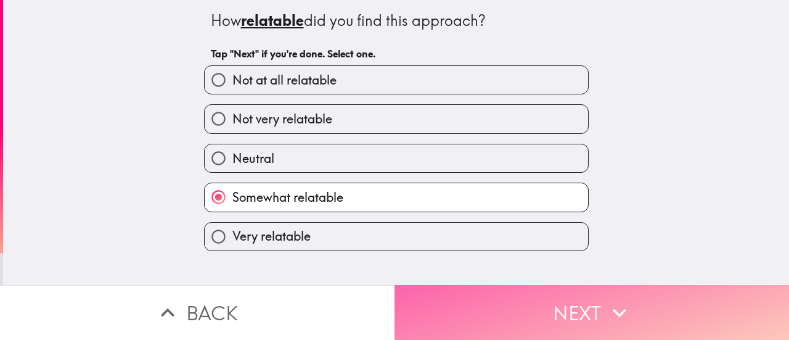
click at [458, 316] on button "Next" at bounding box center [592, 312] width 395 height 55
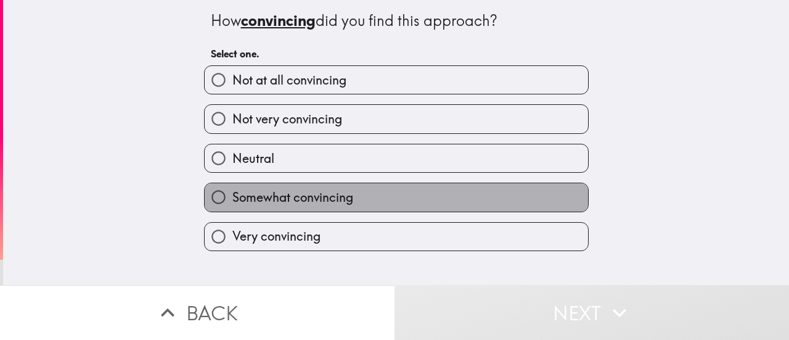
click at [308, 203] on span "Somewhat convincing" at bounding box center [292, 197] width 121 height 17
click at [232, 203] on input "Somewhat convincing" at bounding box center [219, 197] width 28 height 28
radio input "true"
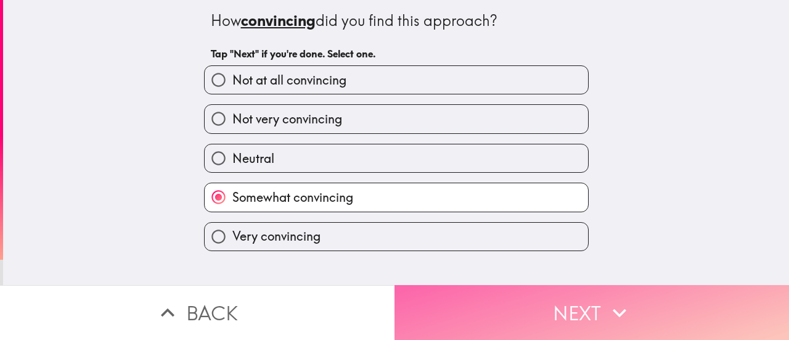
click at [457, 314] on button "Next" at bounding box center [592, 312] width 395 height 55
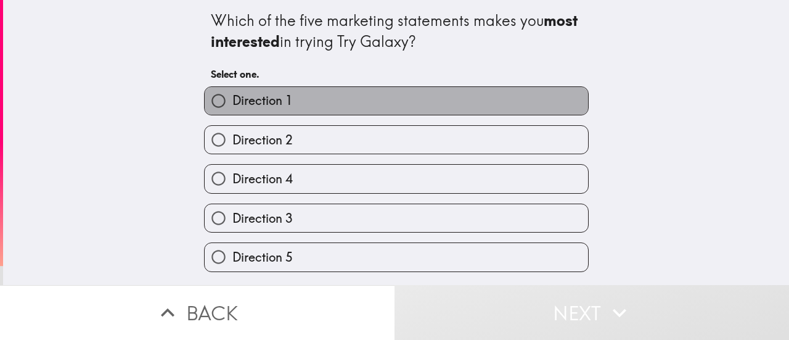
click at [322, 97] on label "Direction 1" at bounding box center [396, 101] width 383 height 28
click at [232, 97] on input "Direction 1" at bounding box center [219, 101] width 28 height 28
radio input "true"
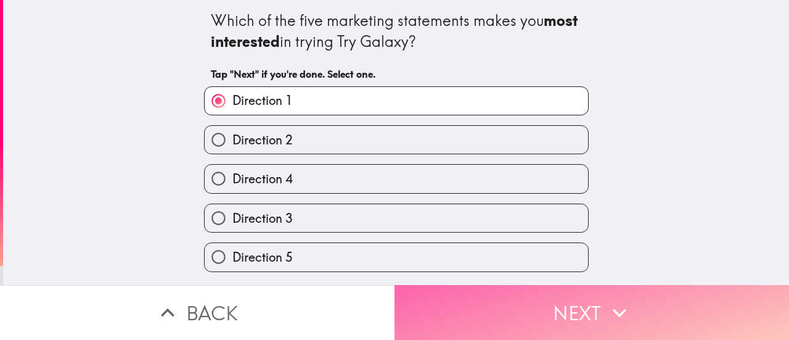
click at [457, 297] on button "Next" at bounding box center [592, 312] width 395 height 55
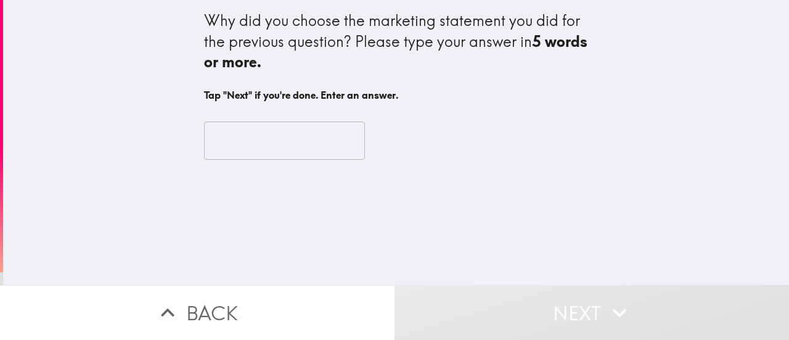
click at [276, 155] on input "text" at bounding box center [284, 140] width 161 height 38
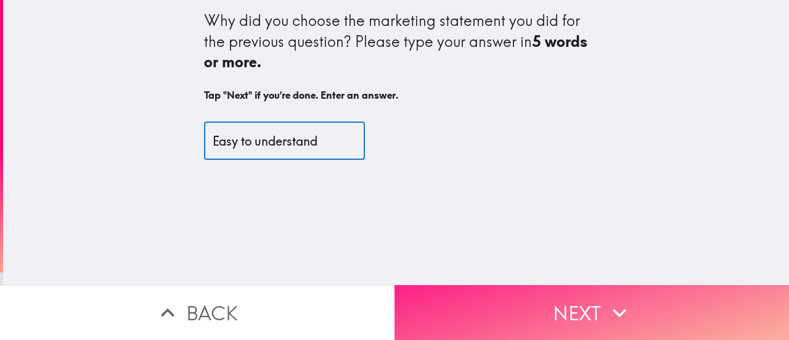
type input "Easy to understand"
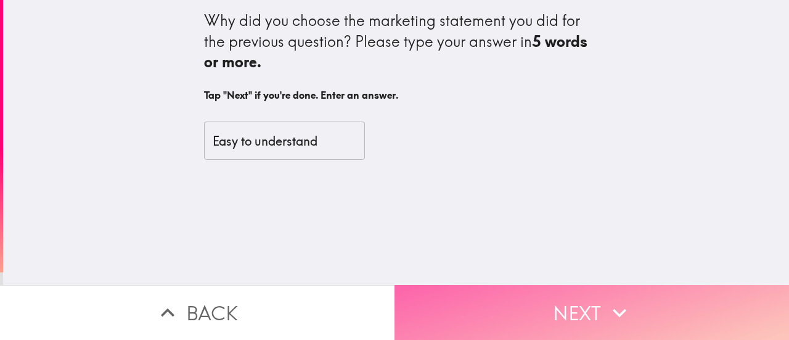
click at [575, 297] on button "Next" at bounding box center [592, 312] width 395 height 55
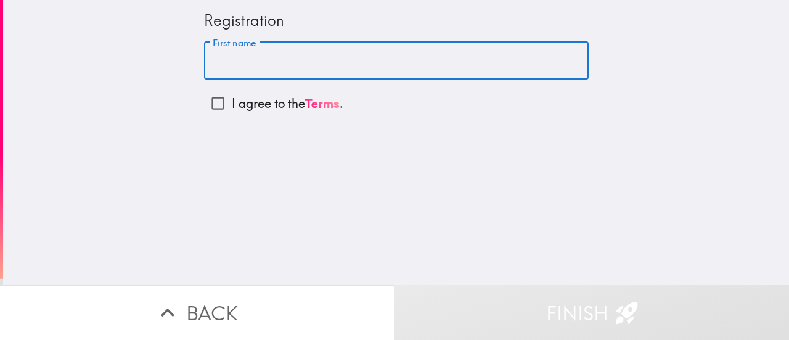
click at [278, 70] on input "First name" at bounding box center [396, 61] width 385 height 38
type input "[PERSON_NAME]"
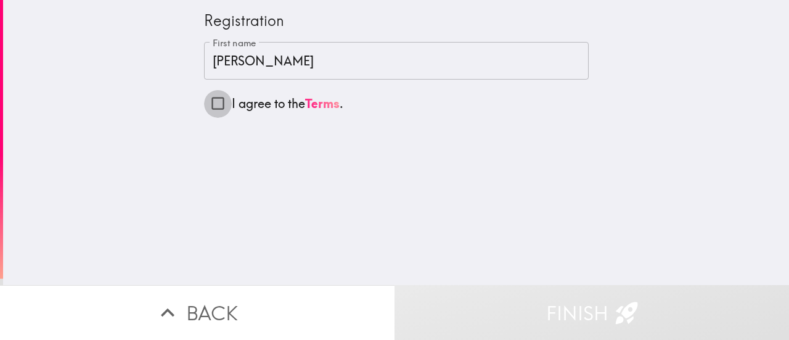
click at [217, 104] on input "I agree to the Terms ." at bounding box center [218, 103] width 28 height 28
checkbox input "true"
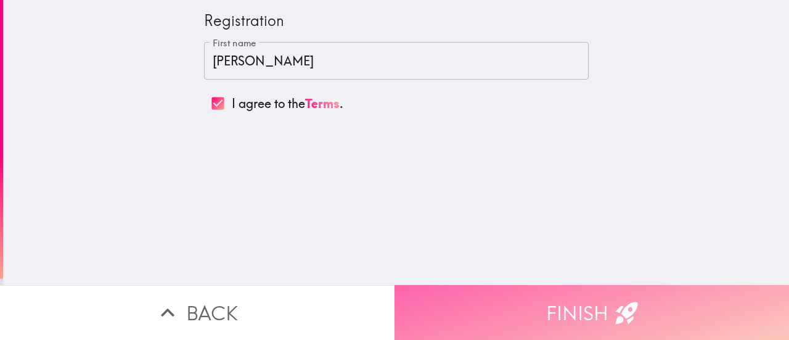
click at [551, 307] on button "Finish" at bounding box center [592, 312] width 395 height 55
